Goal: Navigation & Orientation: Find specific page/section

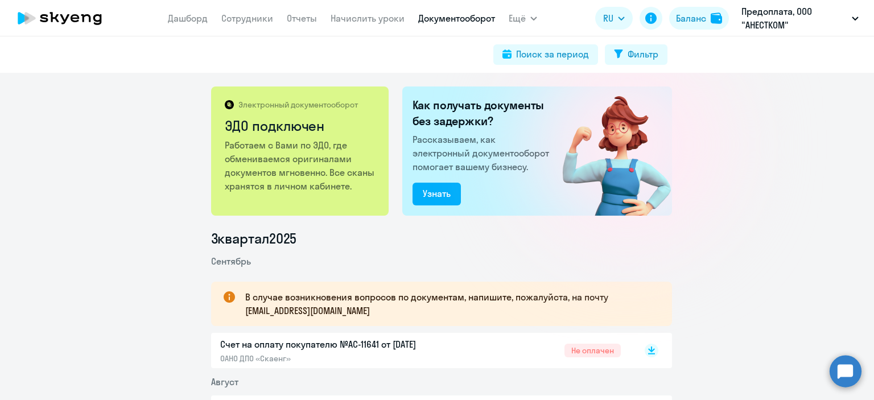
scroll to position [171, 0]
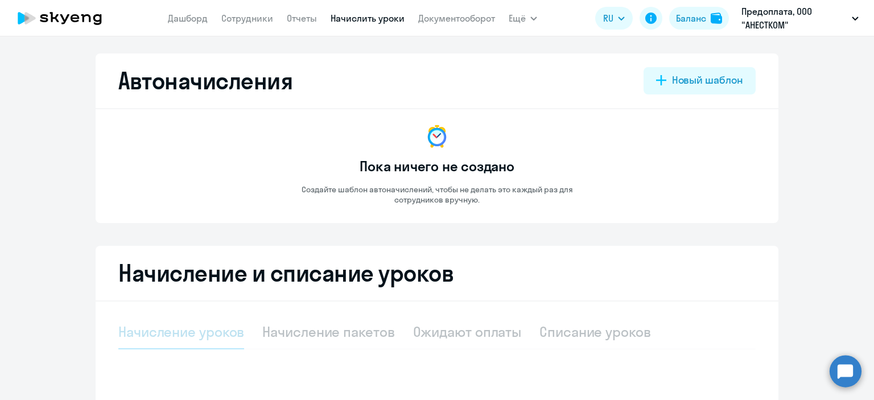
select select "10"
